Goal: Task Accomplishment & Management: Use online tool/utility

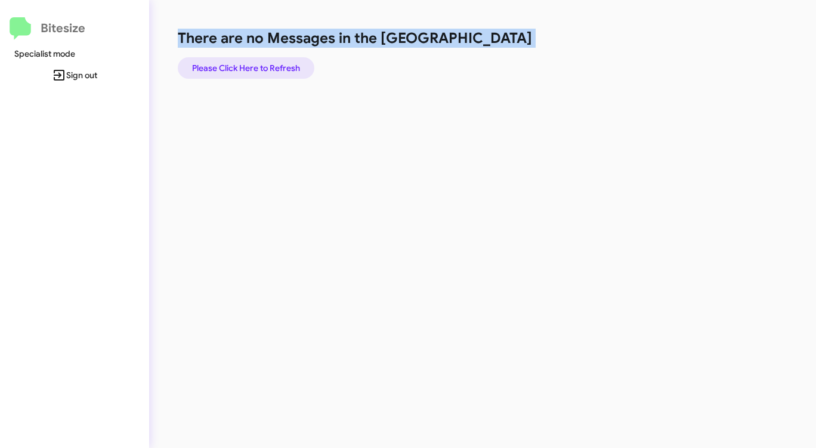
click at [293, 63] on span "Please Click Here to Refresh" at bounding box center [246, 67] width 108 height 21
